Goal: Use online tool/utility: Utilize a website feature to perform a specific function

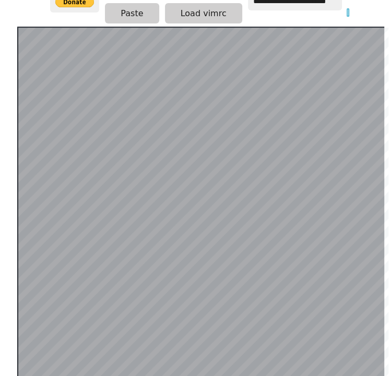
scroll to position [202, 0]
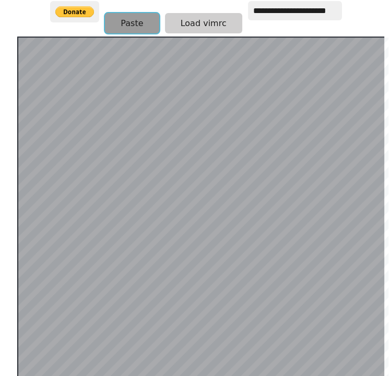
click at [139, 13] on button "Paste" at bounding box center [132, 23] width 54 height 20
click at [118, 13] on button "Paste" at bounding box center [132, 23] width 54 height 20
click at [140, 13] on button "Paste" at bounding box center [132, 23] width 54 height 20
click at [143, 17] on button "Paste" at bounding box center [132, 23] width 54 height 20
click at [128, 13] on button "Paste" at bounding box center [132, 23] width 54 height 20
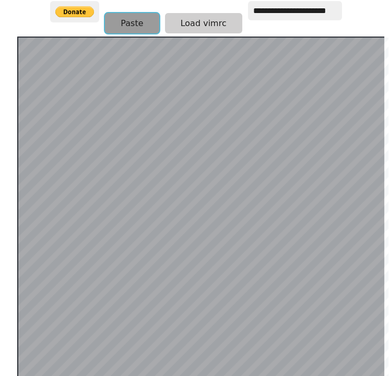
click at [136, 13] on button "Paste" at bounding box center [132, 23] width 54 height 20
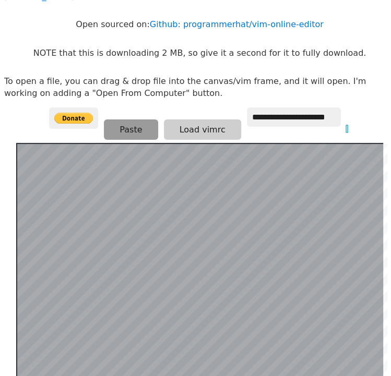
scroll to position [94, 1]
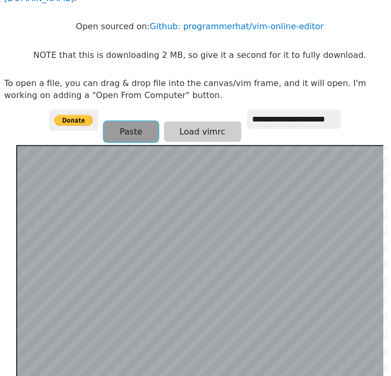
click at [123, 121] on button "Paste" at bounding box center [131, 131] width 54 height 20
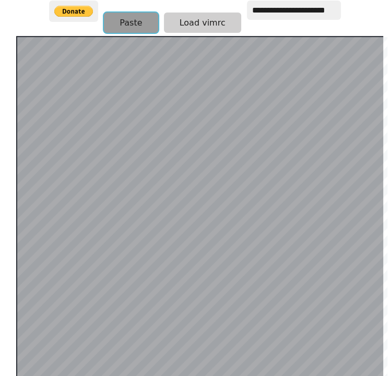
click at [139, 14] on button "Paste" at bounding box center [131, 23] width 54 height 20
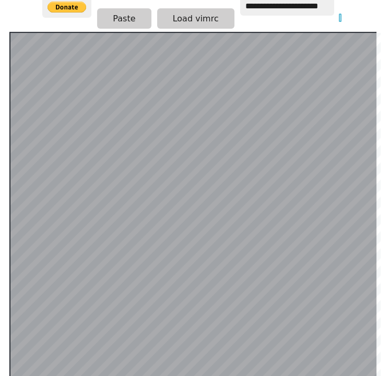
scroll to position [202, 8]
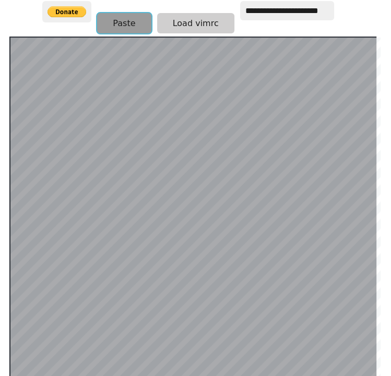
click at [126, 13] on button "Paste" at bounding box center [124, 23] width 54 height 20
click at [126, 17] on button "Paste" at bounding box center [124, 23] width 54 height 20
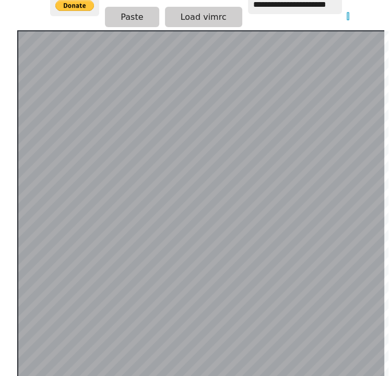
scroll to position [202, 0]
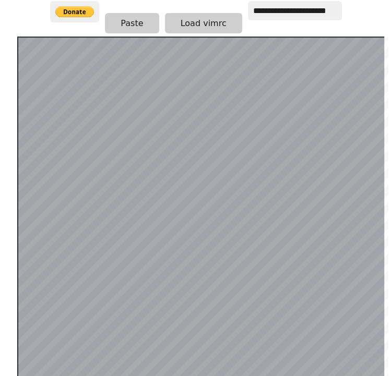
click at [123, 18] on button "Paste" at bounding box center [132, 23] width 54 height 20
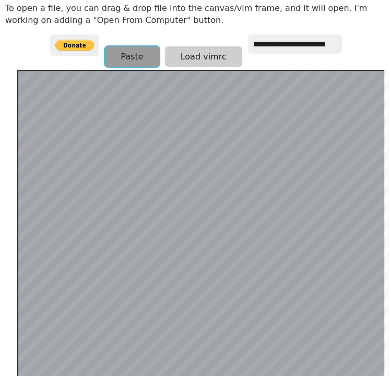
click at [133, 46] on button "Paste" at bounding box center [132, 56] width 54 height 20
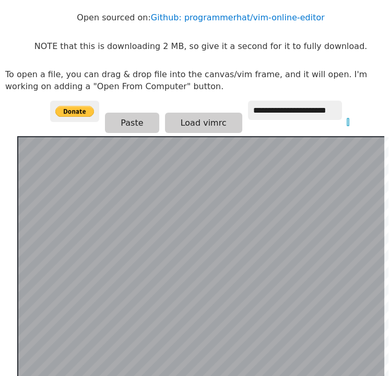
scroll to position [100, 0]
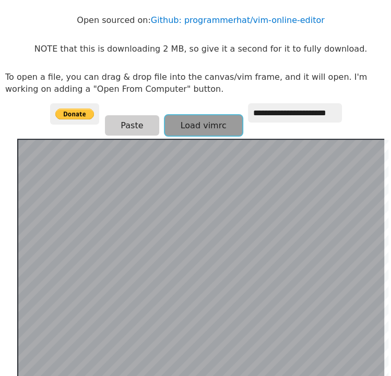
click at [194, 122] on button "Load vimrc" at bounding box center [203, 125] width 77 height 20
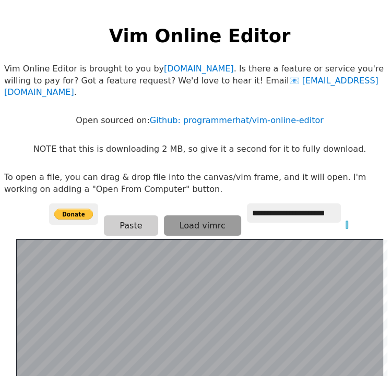
scroll to position [0, 2]
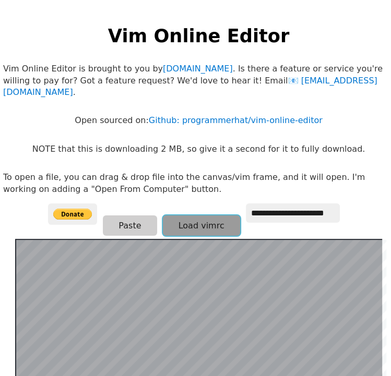
click at [188, 215] on button "Load vimrc" at bounding box center [201, 225] width 77 height 20
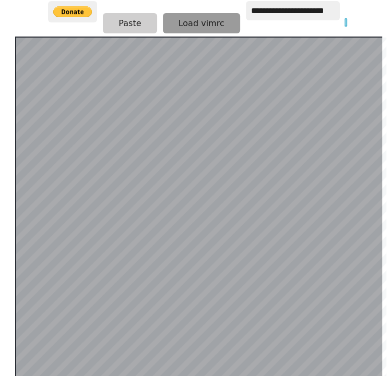
scroll to position [164, 2]
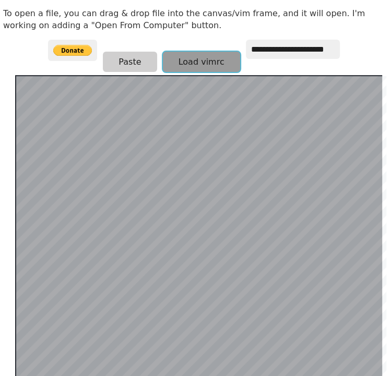
click at [189, 52] on button "Load vimrc" at bounding box center [201, 62] width 77 height 20
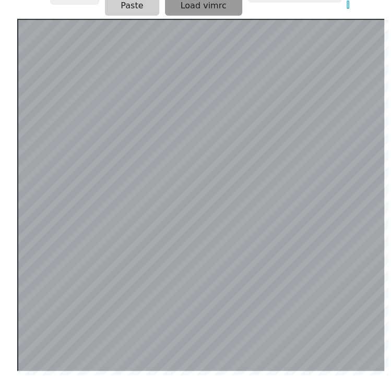
scroll to position [220, 0]
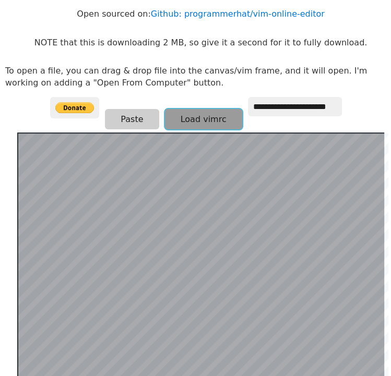
click at [196, 109] on button "Load vimrc" at bounding box center [203, 119] width 77 height 20
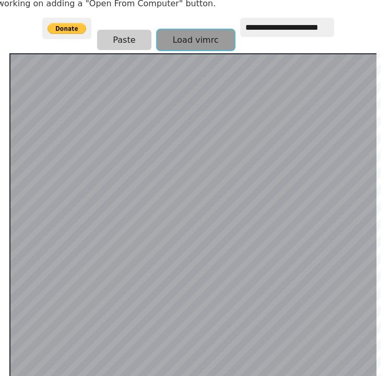
click at [183, 30] on button "Load vimrc" at bounding box center [195, 40] width 77 height 20
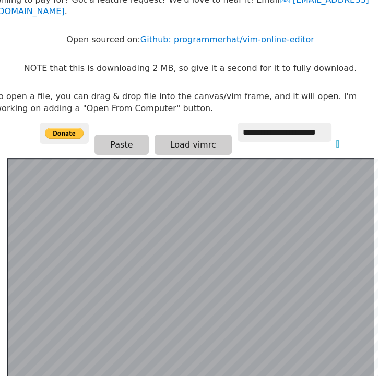
scroll to position [80, 16]
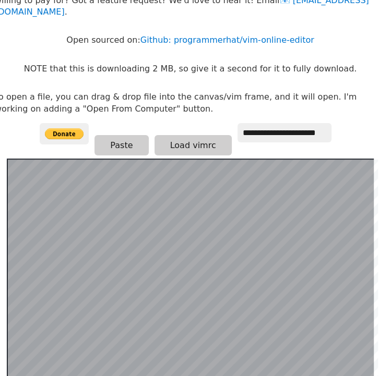
click at [203, 91] on p "To open a file, you can drag & drop file into the canvas/vim frame, and it will…" at bounding box center [190, 102] width 391 height 23
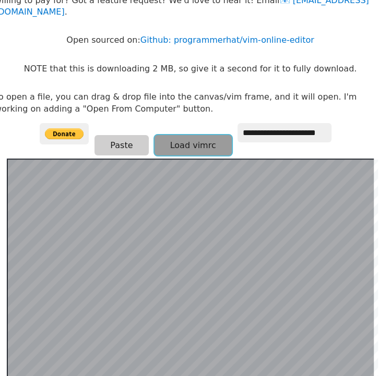
click at [176, 135] on button "Load vimrc" at bounding box center [192, 145] width 77 height 20
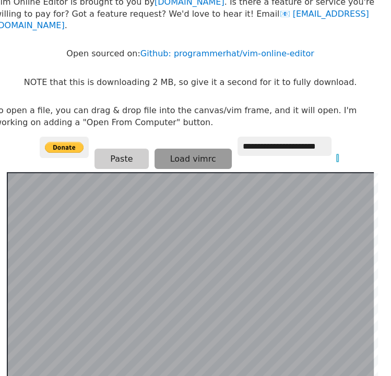
scroll to position [56, 16]
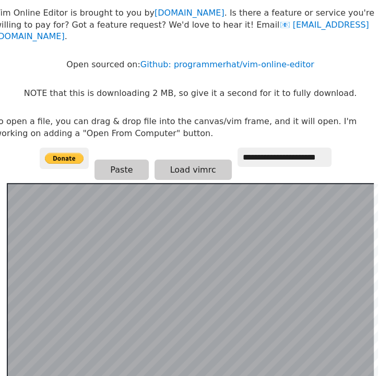
click at [176, 116] on p "To open a file, you can drag & drop file into the canvas/vim frame, and it will…" at bounding box center [190, 127] width 391 height 23
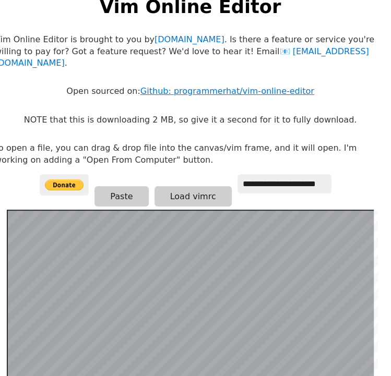
scroll to position [30, 11]
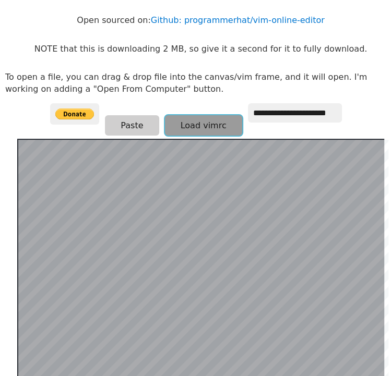
click at [188, 118] on button "Load vimrc" at bounding box center [203, 125] width 77 height 20
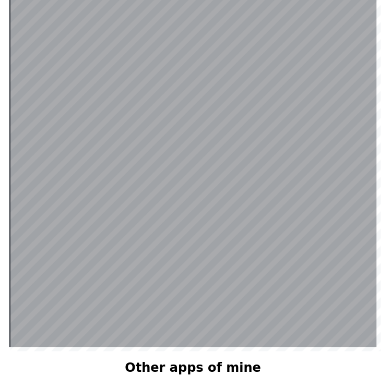
scroll to position [202, 8]
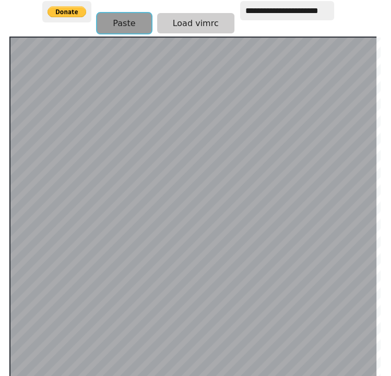
click at [124, 13] on button "Paste" at bounding box center [124, 23] width 54 height 20
